Goal: Information Seeking & Learning: Understand process/instructions

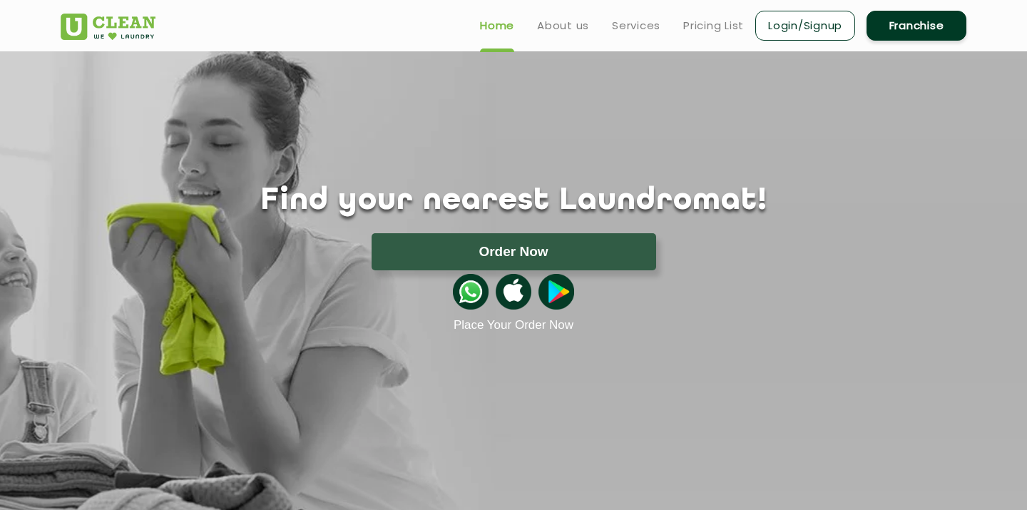
click at [643, 71] on div "Find your nearest Laundromat! Please select the location Order Now Place Your O…" at bounding box center [513, 191] width 927 height 281
click at [639, 22] on link "Services" at bounding box center [636, 25] width 48 height 17
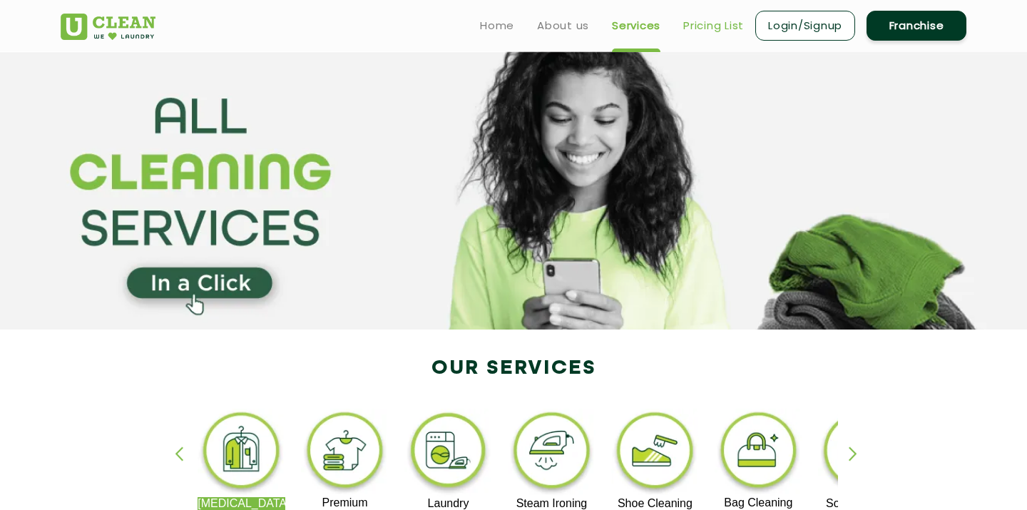
click at [724, 24] on link "Pricing List" at bounding box center [713, 25] width 61 height 17
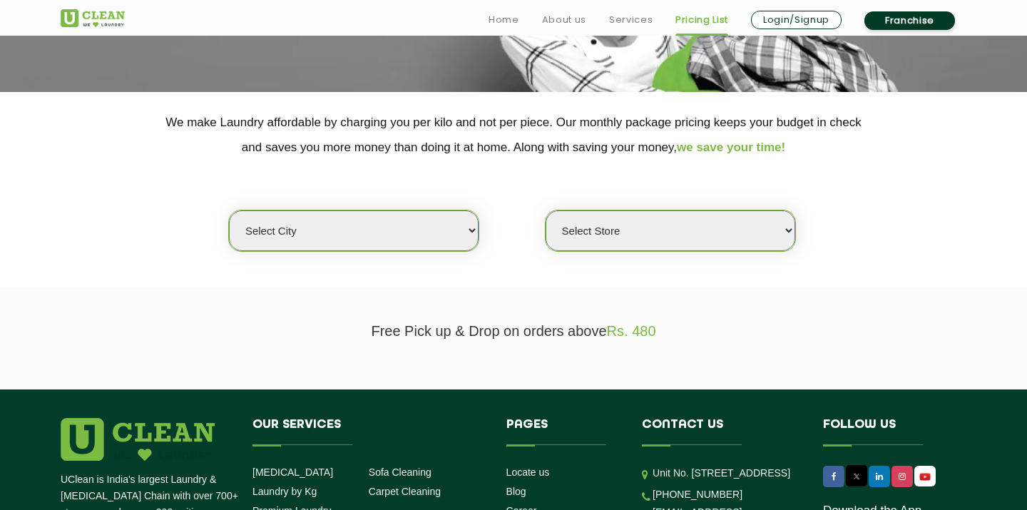
scroll to position [289, 0]
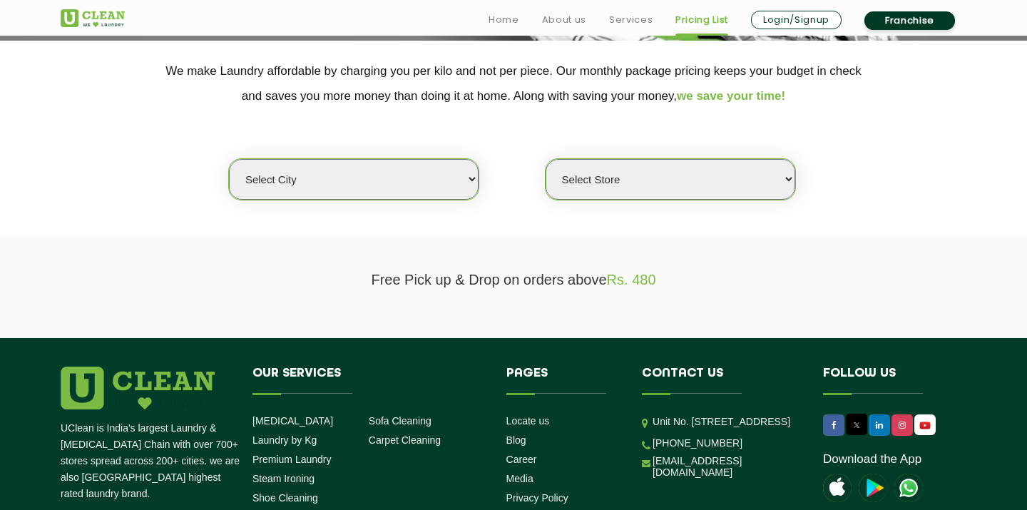
click at [389, 180] on select "Select city [GEOGRAPHIC_DATA] [GEOGRAPHIC_DATA] [GEOGRAPHIC_DATA] [GEOGRAPHIC_D…" at bounding box center [354, 179] width 250 height 41
select select "1"
click at [229, 159] on select "Select city [GEOGRAPHIC_DATA] [GEOGRAPHIC_DATA] [GEOGRAPHIC_DATA] [GEOGRAPHIC_D…" at bounding box center [354, 179] width 250 height 41
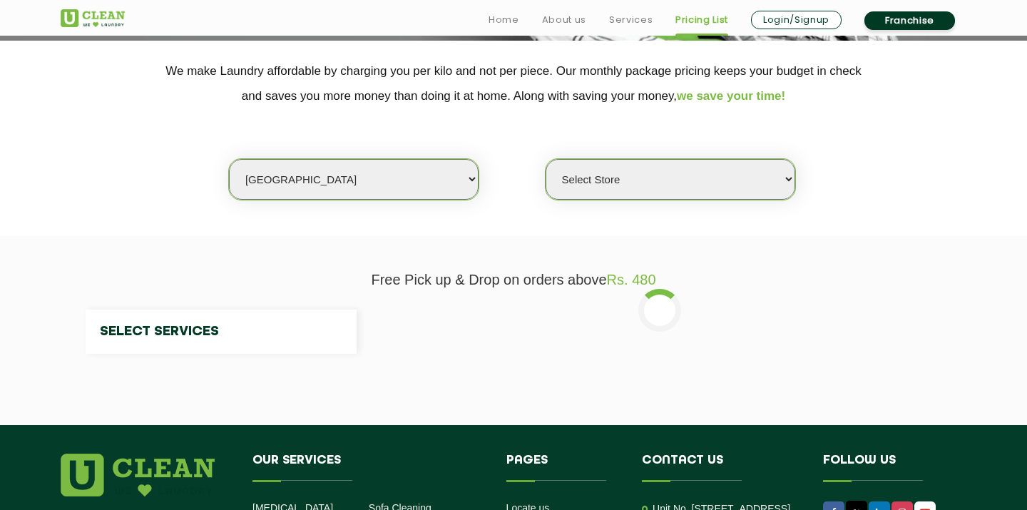
select select "0"
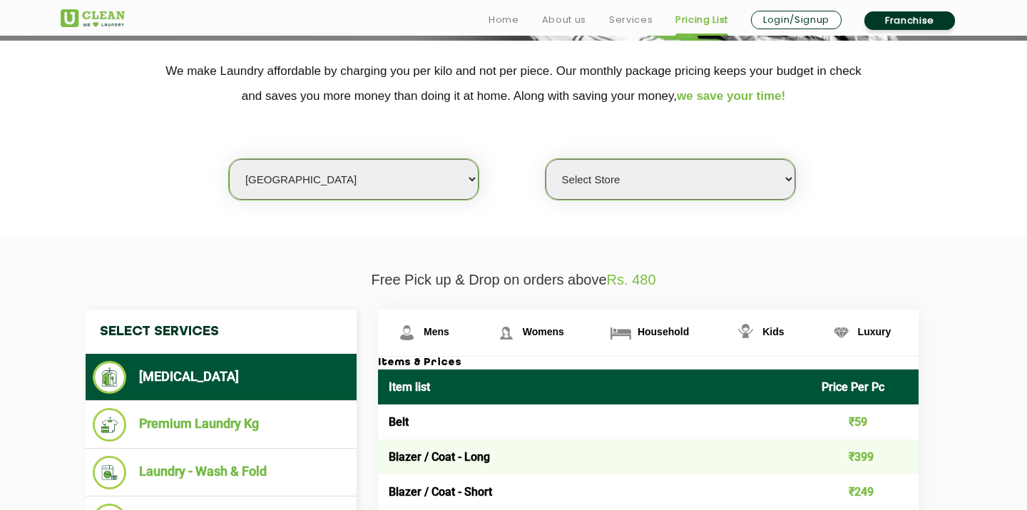
click at [603, 180] on select "Select Store [GEOGRAPHIC_DATA] [GEOGRAPHIC_DATA] 2 [GEOGRAPHIC_DATA] [GEOGRAPHI…" at bounding box center [670, 179] width 250 height 41
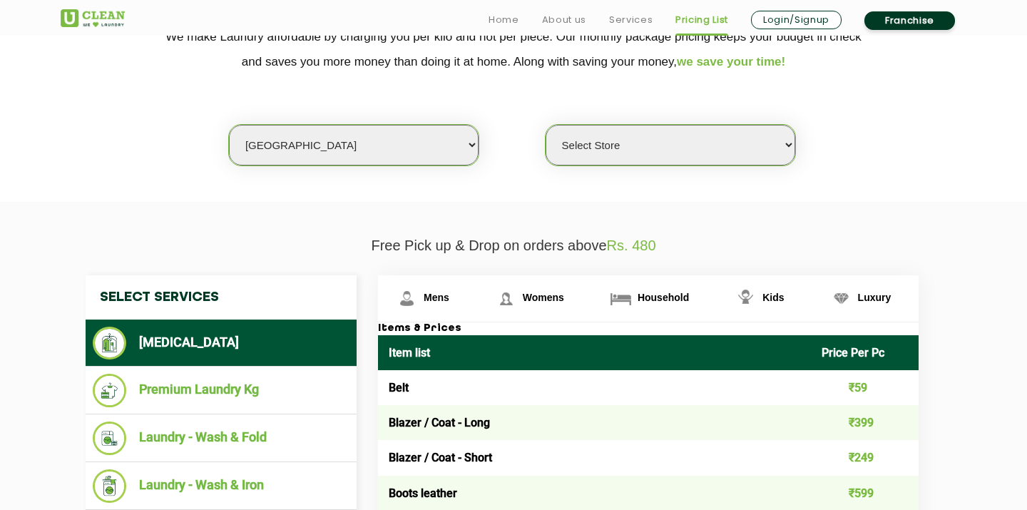
scroll to position [372, 0]
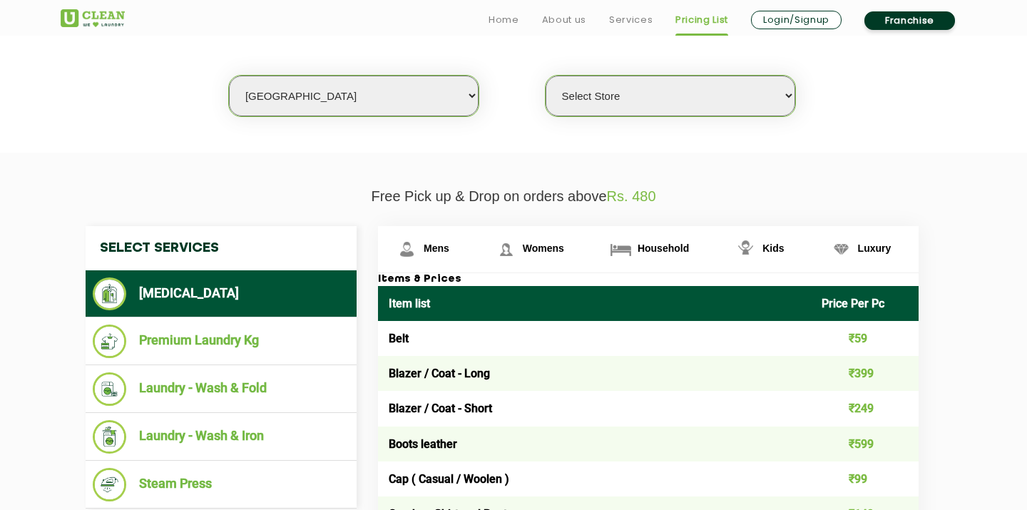
click at [662, 88] on select "Select Store [GEOGRAPHIC_DATA] [GEOGRAPHIC_DATA] 2 [GEOGRAPHIC_DATA] [GEOGRAPHI…" at bounding box center [670, 96] width 250 height 41
click at [629, 91] on select "Select Store [GEOGRAPHIC_DATA] [GEOGRAPHIC_DATA] 2 [GEOGRAPHIC_DATA] [GEOGRAPHI…" at bounding box center [670, 96] width 250 height 41
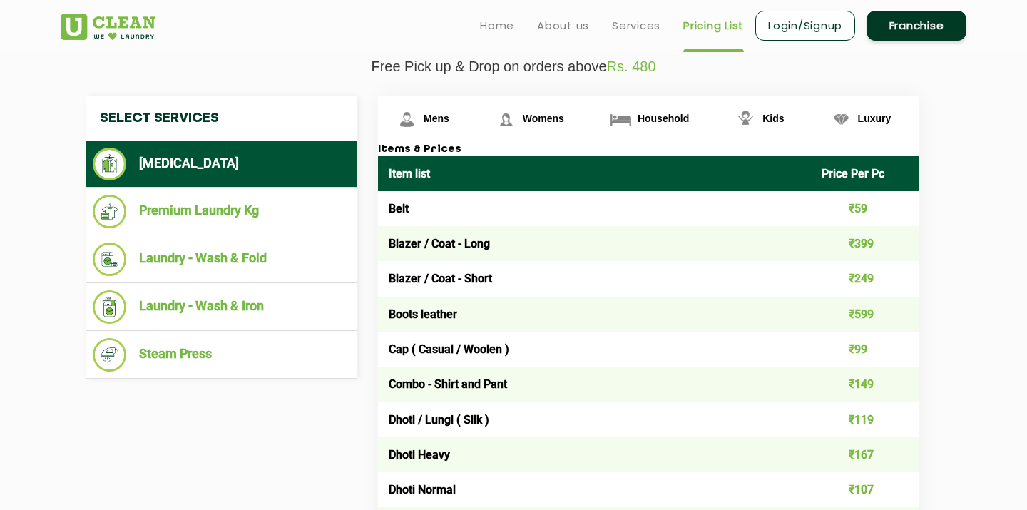
scroll to position [0, 0]
